Goal: Task Accomplishment & Management: Manage account settings

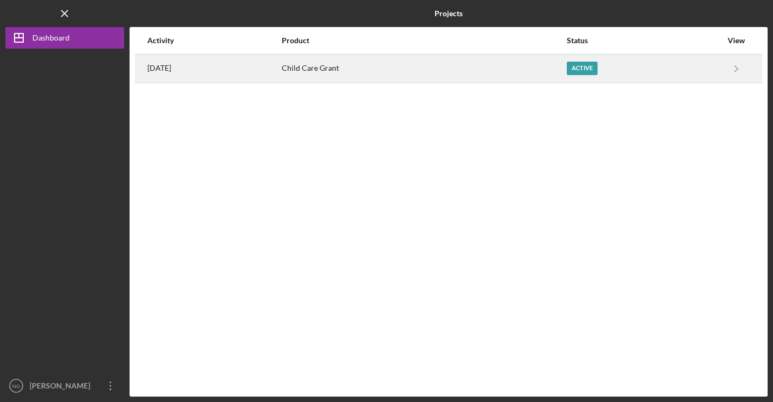
click at [693, 64] on div "Active" at bounding box center [644, 68] width 155 height 27
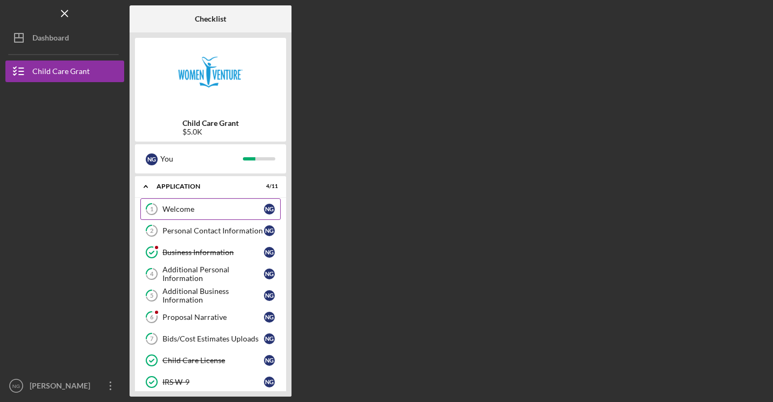
scroll to position [100, 0]
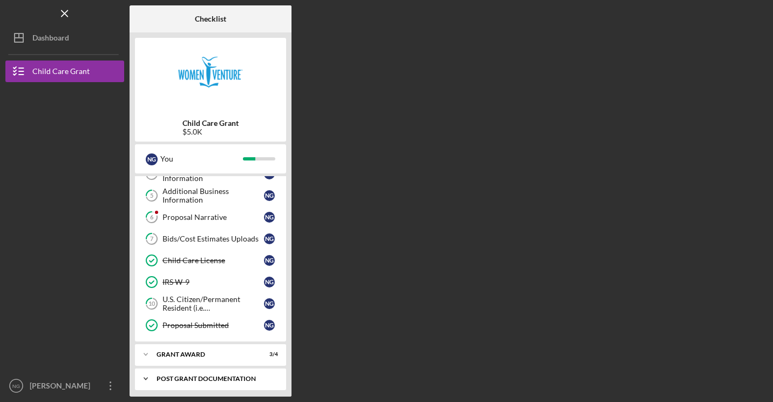
click at [218, 368] on div "Icon/Expander Post Grant Documentation 0 / 3" at bounding box center [210, 379] width 151 height 22
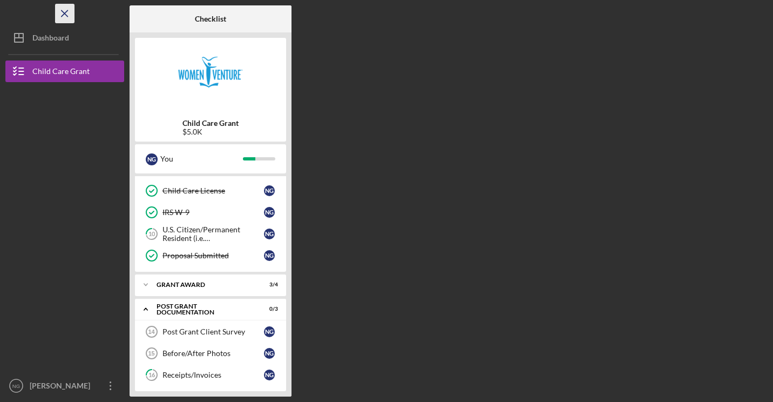
click at [62, 22] on icon "Icon/Menu Close" at bounding box center [65, 14] width 24 height 24
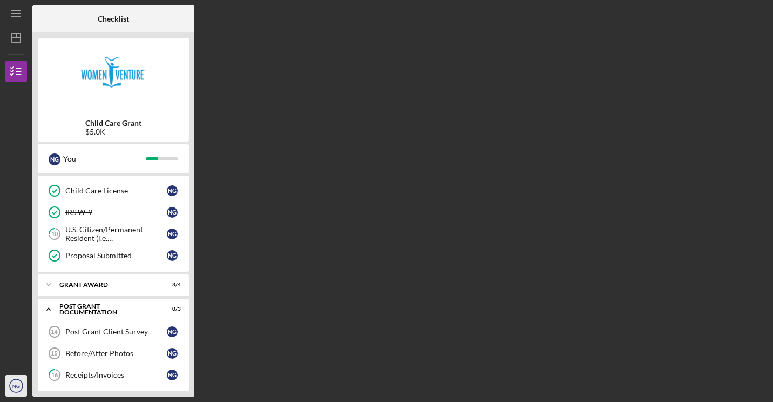
click at [18, 380] on icon "NG" at bounding box center [16, 385] width 22 height 27
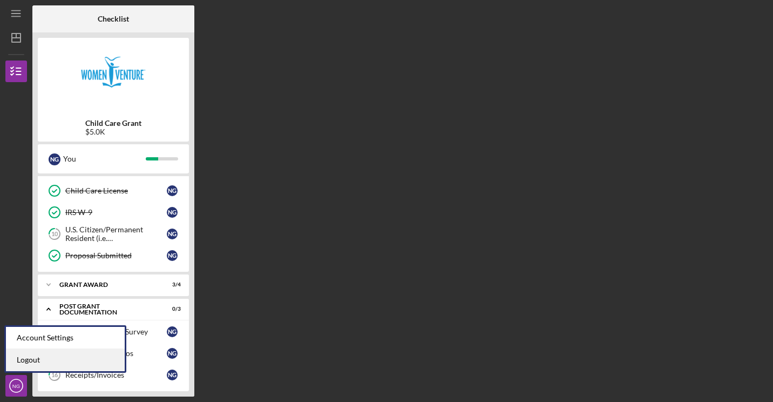
click at [32, 363] on link "Logout" at bounding box center [65, 360] width 119 height 22
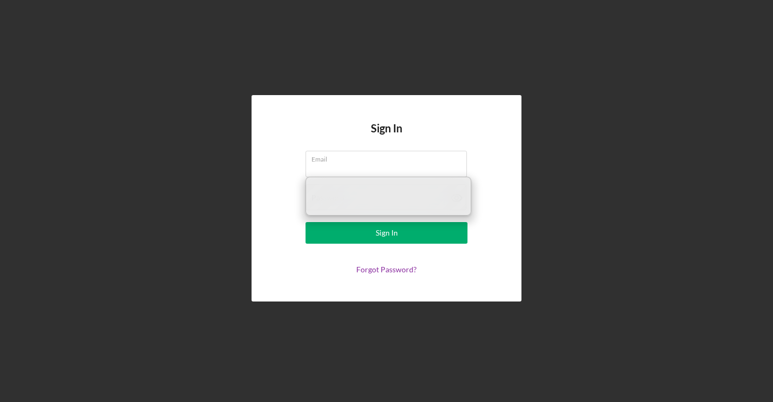
type input "[EMAIL_ADDRESS][DOMAIN_NAME]"
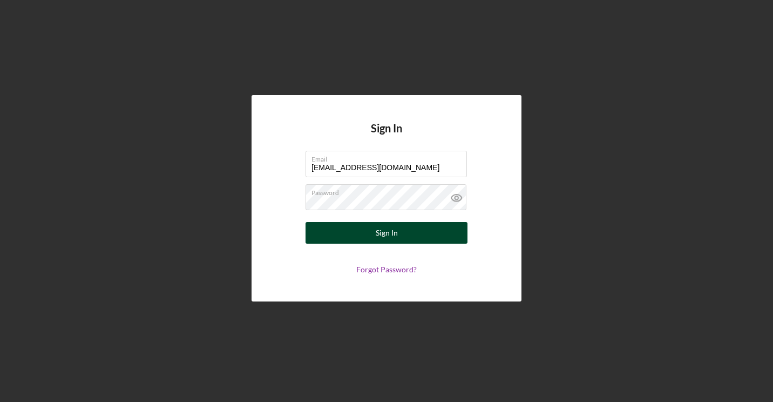
click at [362, 230] on button "Sign In" at bounding box center [387, 233] width 162 height 22
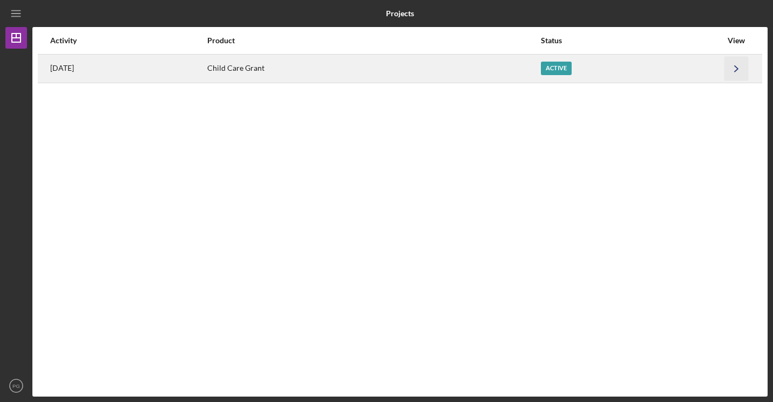
click at [736, 70] on polyline "button" at bounding box center [736, 68] width 3 height 6
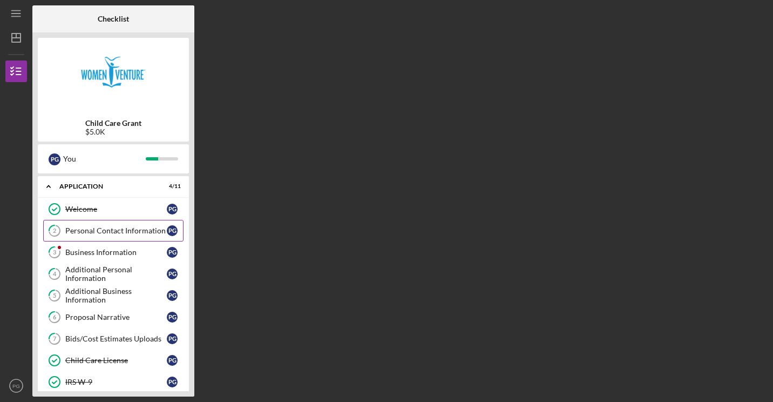
scroll to position [100, 0]
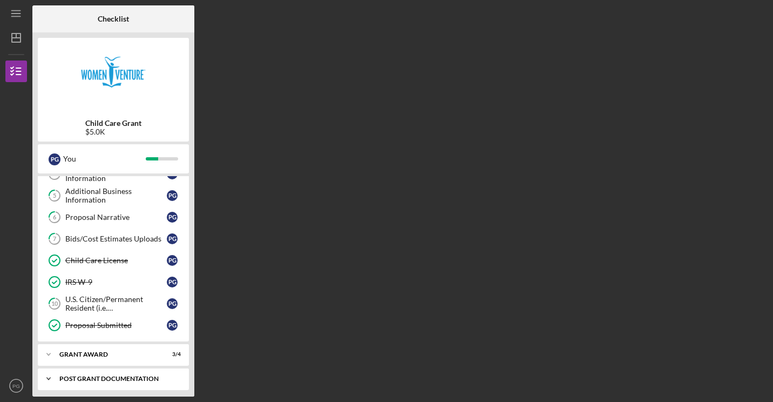
click at [121, 375] on div "Post Grant Documentation" at bounding box center [117, 378] width 116 height 6
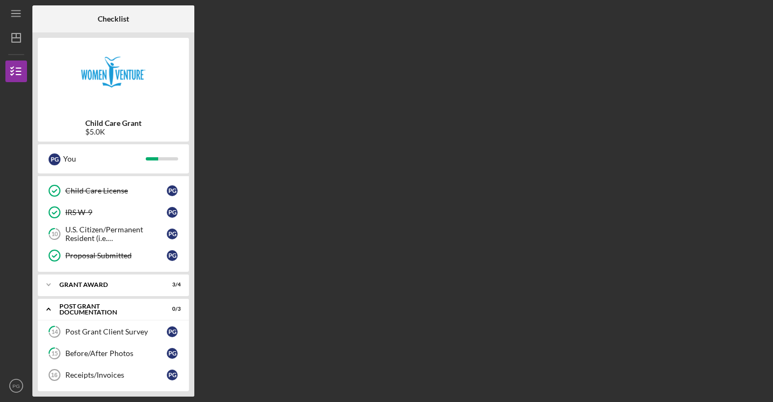
scroll to position [0, 0]
